Goal: Check status

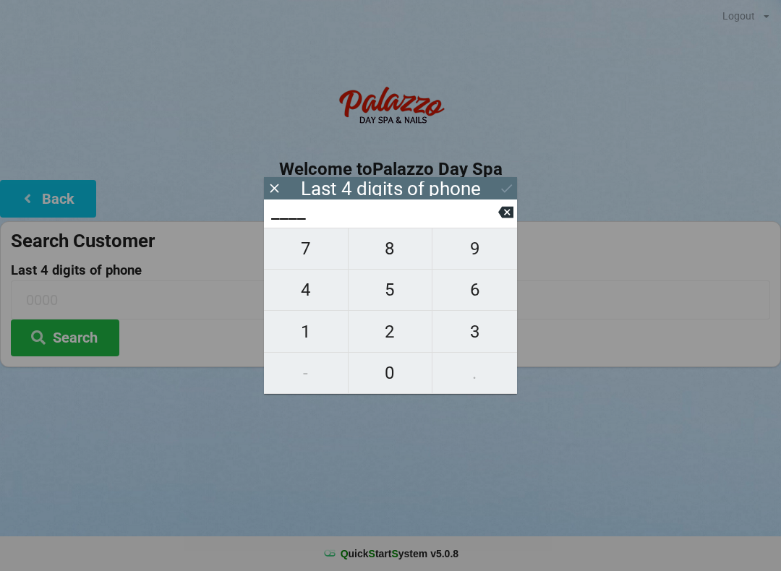
click at [475, 290] on span "6" at bounding box center [474, 290] width 85 height 30
type input "6___"
click at [317, 260] on span "7" at bounding box center [306, 249] width 84 height 30
type input "67__"
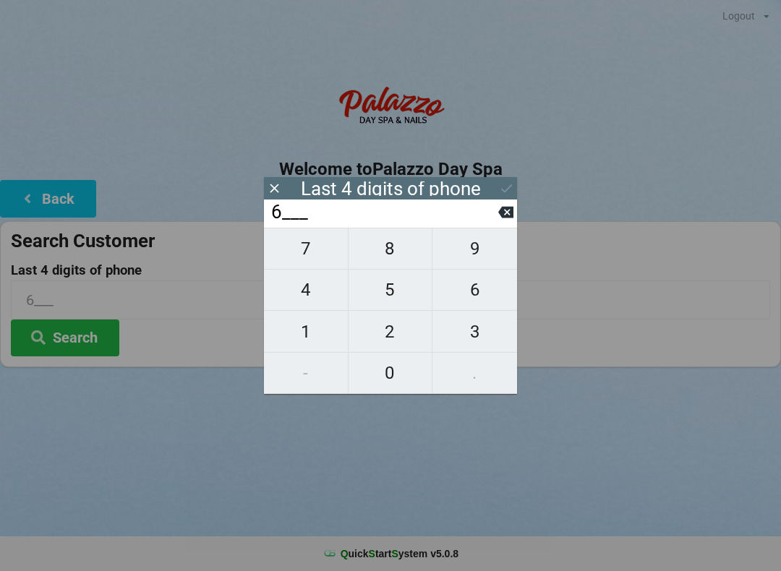
type input "67__"
click at [400, 260] on span "8" at bounding box center [390, 249] width 84 height 30
type input "678_"
click at [471, 253] on span "9" at bounding box center [474, 249] width 85 height 30
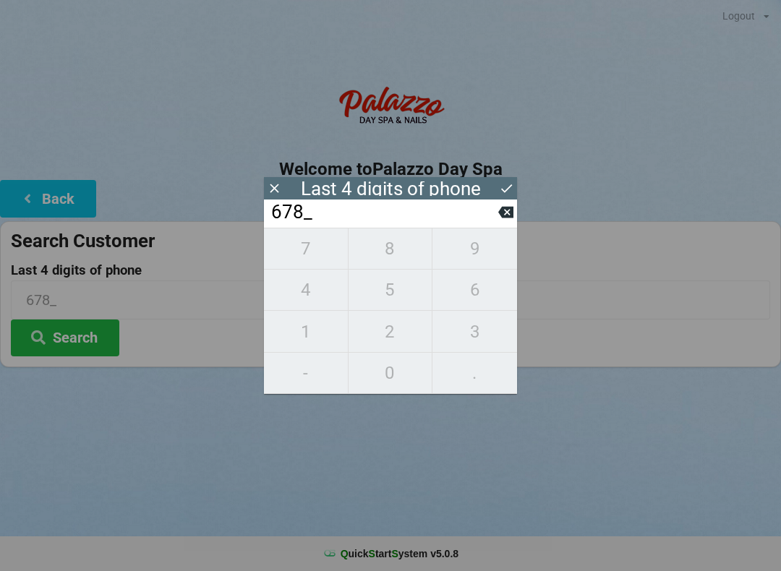
type input "6789"
click at [82, 331] on button "Search" at bounding box center [65, 338] width 108 height 37
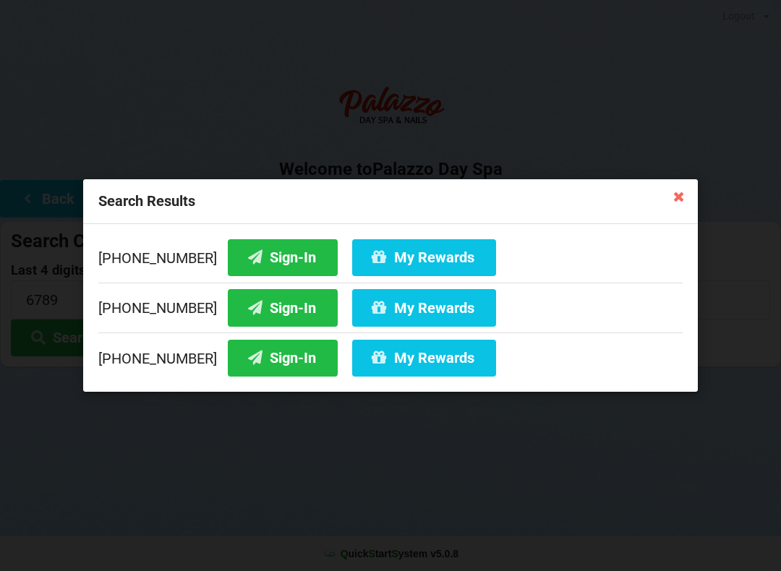
click at [270, 252] on button "Sign-In" at bounding box center [283, 257] width 110 height 37
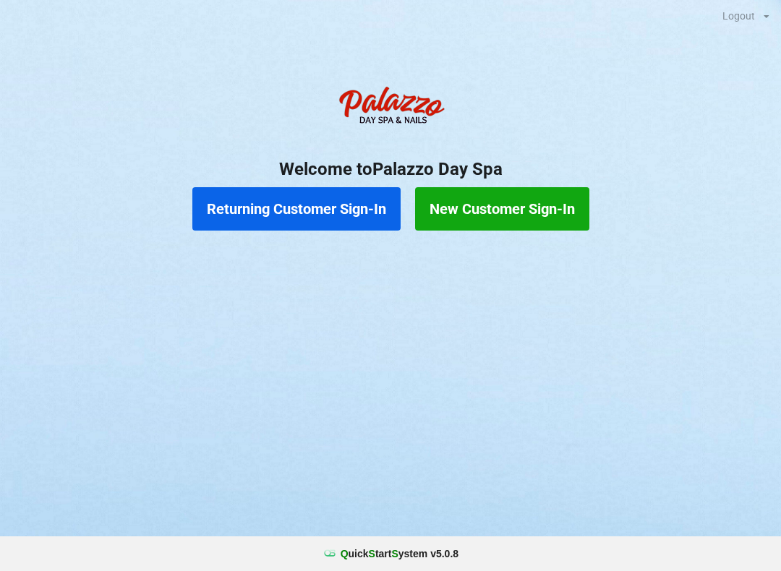
click at [312, 218] on button "Returning Customer Sign-In" at bounding box center [296, 208] width 208 height 43
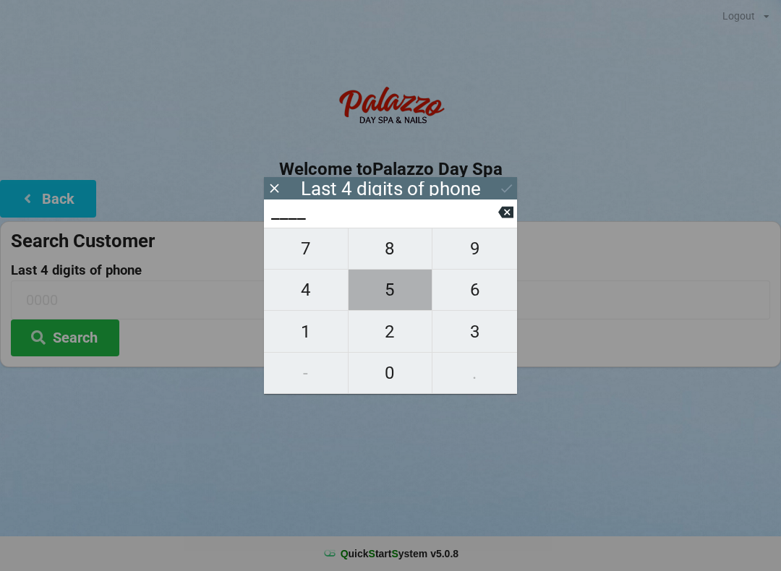
click at [388, 289] on span "5" at bounding box center [390, 290] width 84 height 30
type input "5___"
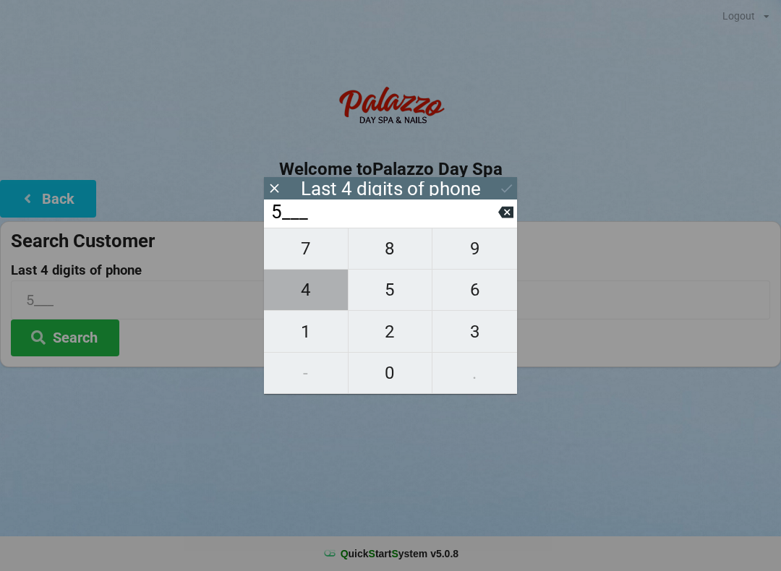
click at [314, 299] on span "4" at bounding box center [306, 290] width 84 height 30
type input "54__"
click at [393, 335] on span "2" at bounding box center [390, 332] width 84 height 30
type input "542_"
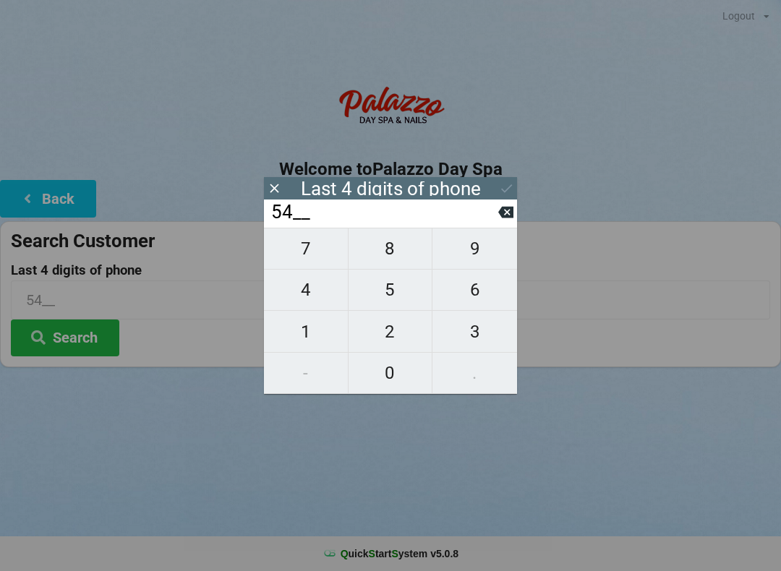
type input "542_"
click at [393, 333] on span "2" at bounding box center [390, 332] width 84 height 30
type input "5422"
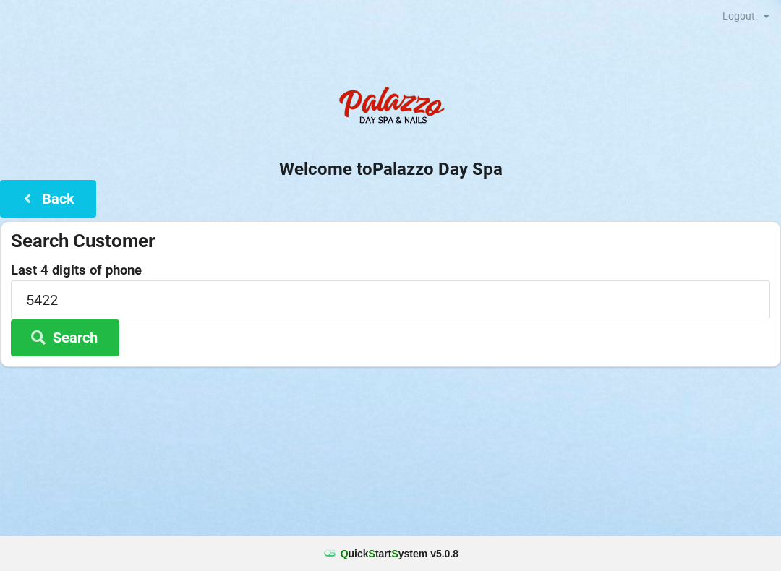
click at [513, 176] on h2 "Welcome to [GEOGRAPHIC_DATA]" at bounding box center [390, 169] width 781 height 22
click at [80, 331] on button "Search" at bounding box center [65, 338] width 108 height 37
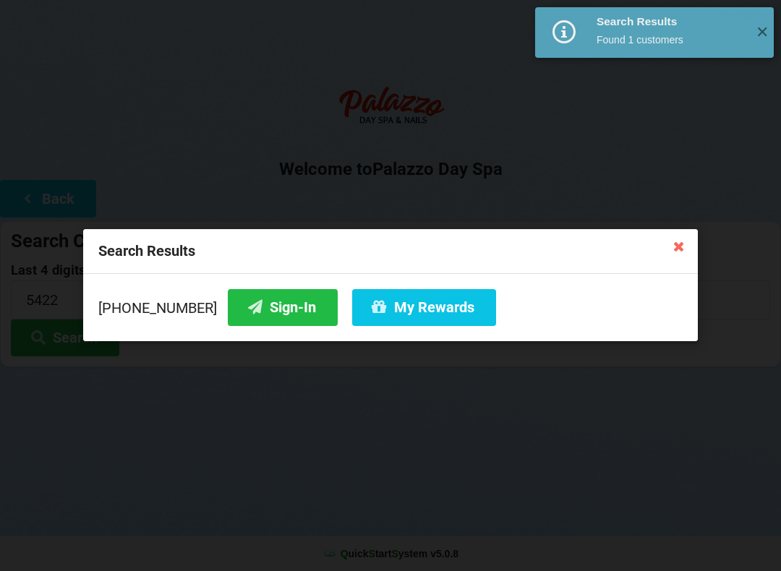
click at [257, 320] on button "Sign-In" at bounding box center [283, 307] width 110 height 37
